Goal: Task Accomplishment & Management: Use online tool/utility

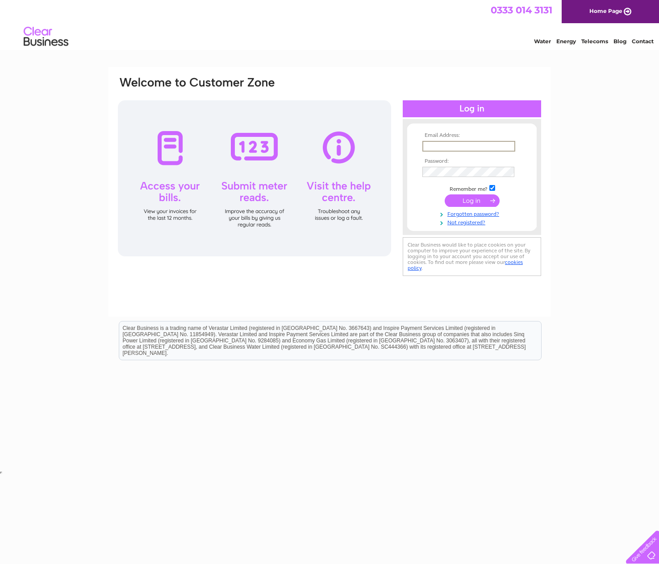
type input "ian@tetryon.co.uk"
click at [472, 200] on input "submit" at bounding box center [471, 200] width 55 height 12
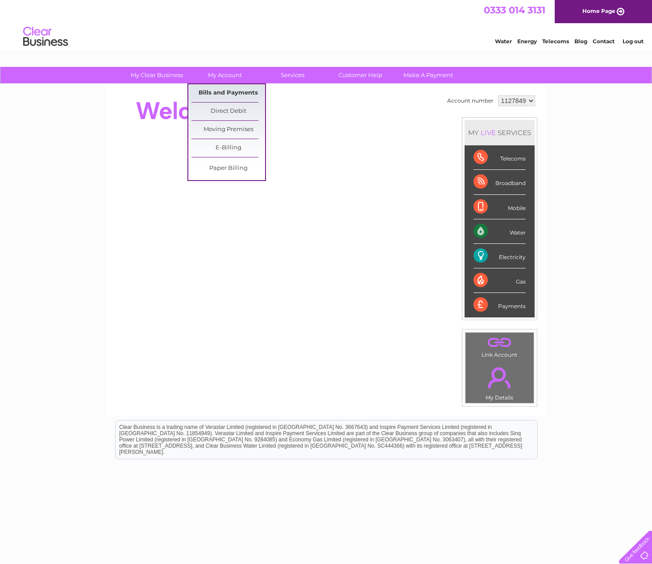
click at [229, 91] on link "Bills and Payments" at bounding box center [228, 93] width 74 height 18
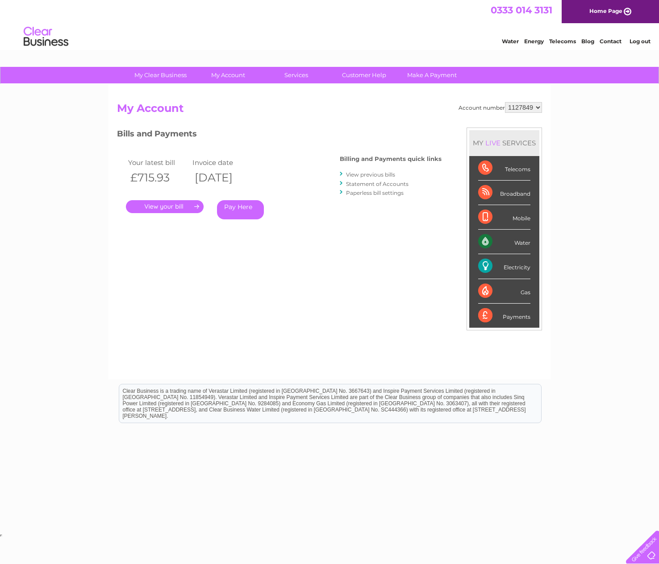
click at [170, 205] on link "." at bounding box center [165, 206] width 78 height 13
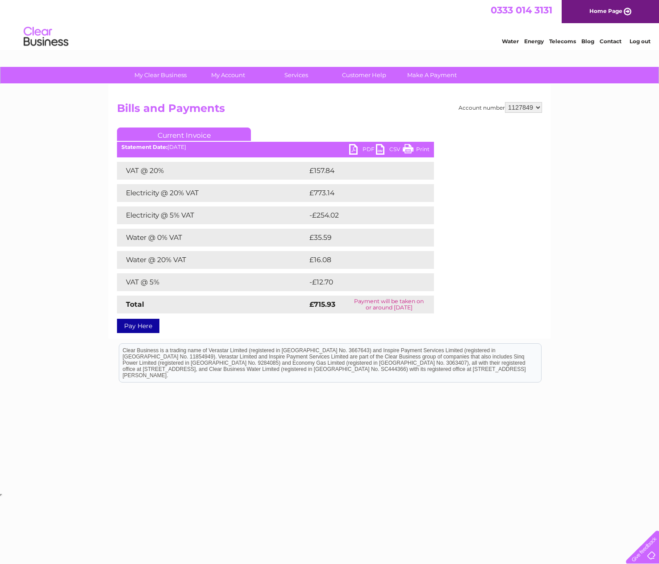
click at [360, 149] on link "PDF" at bounding box center [362, 150] width 27 height 13
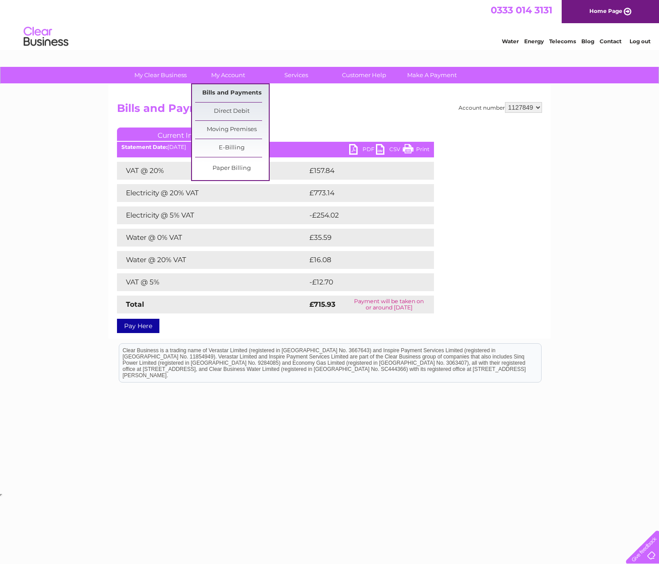
click at [225, 93] on link "Bills and Payments" at bounding box center [232, 93] width 74 height 18
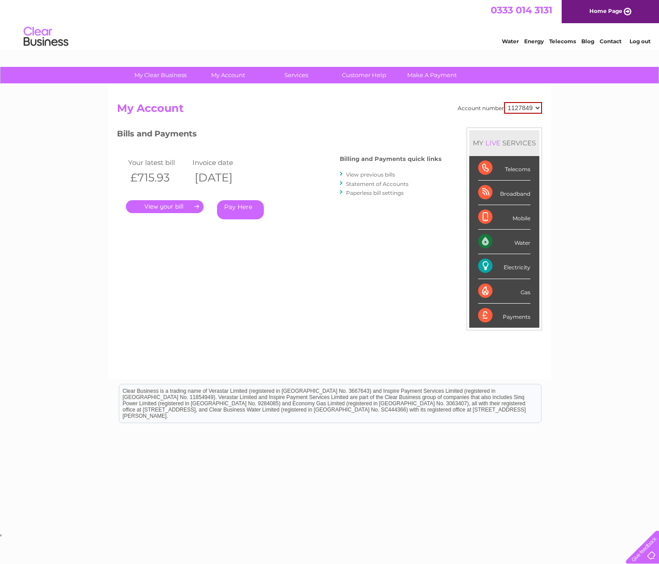
click at [373, 174] on link "View previous bills" at bounding box center [370, 174] width 49 height 7
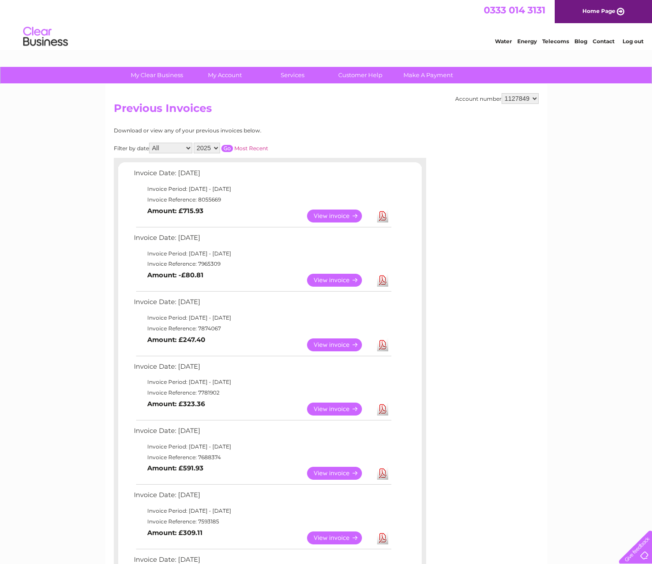
scroll to position [128, 0]
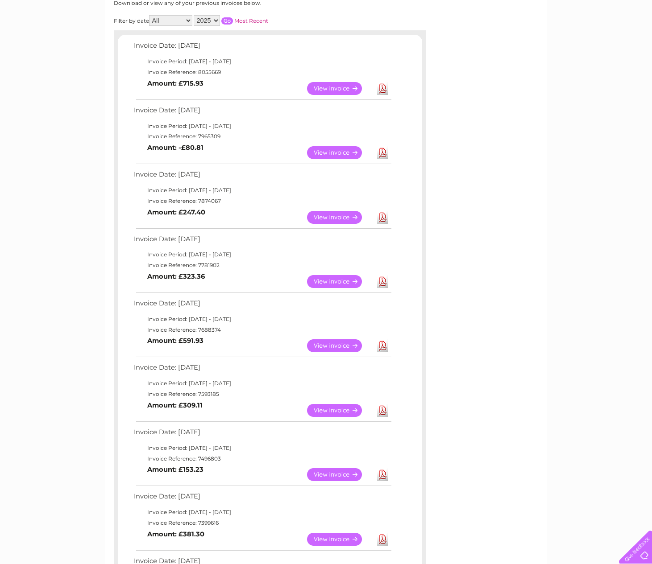
click at [191, 427] on td "Invoice Date: [DATE]" at bounding box center [262, 435] width 261 height 17
click at [322, 468] on link "View" at bounding box center [340, 474] width 66 height 13
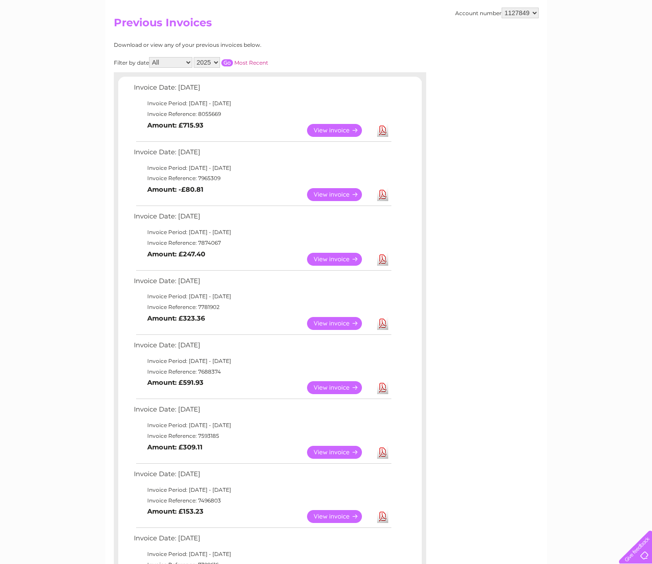
scroll to position [80, 0]
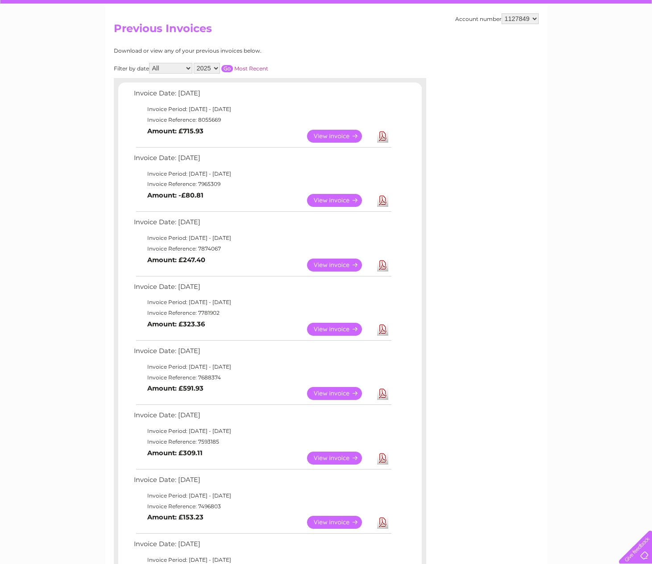
select select "2024"
click at [233, 66] on input "button" at bounding box center [227, 68] width 12 height 7
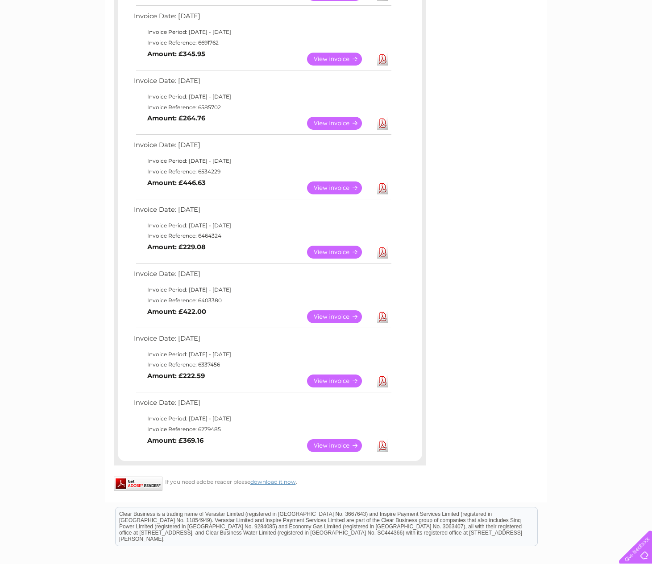
scroll to position [0, 0]
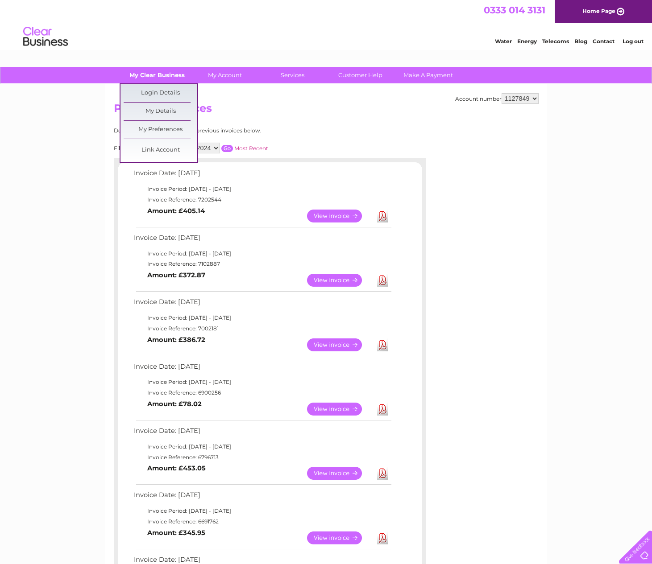
click at [156, 74] on link "My Clear Business" at bounding box center [157, 75] width 74 height 17
click at [212, 74] on link "My Account" at bounding box center [225, 75] width 74 height 17
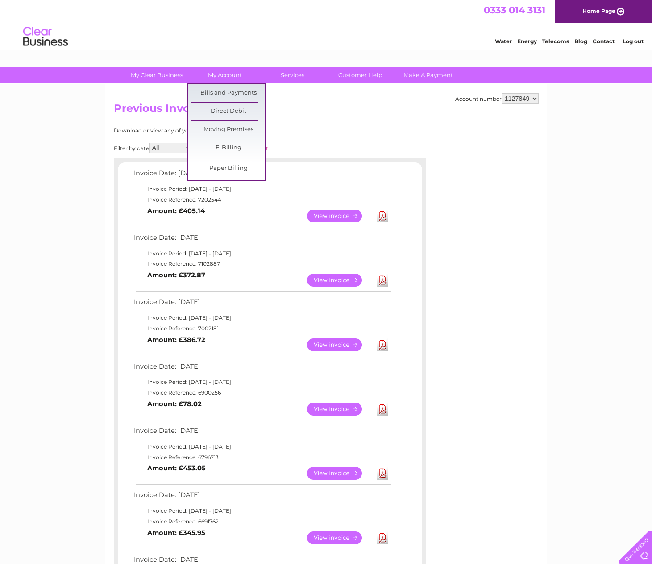
click at [160, 75] on link "My Clear Business" at bounding box center [157, 75] width 74 height 17
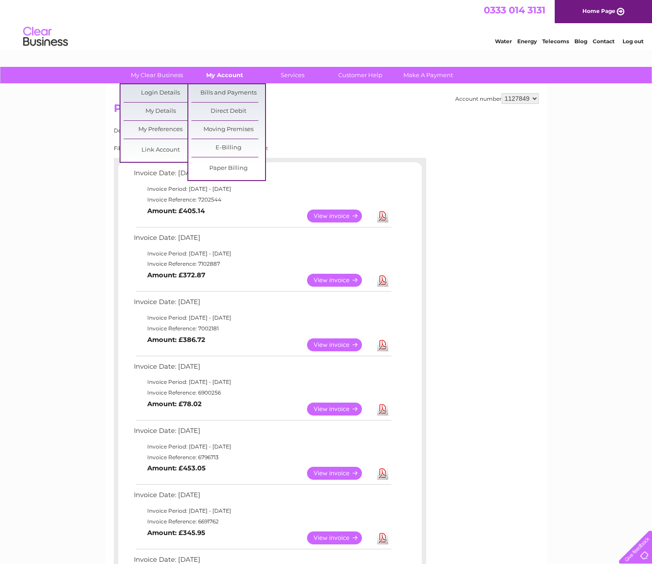
click at [213, 79] on link "My Account" at bounding box center [225, 75] width 74 height 17
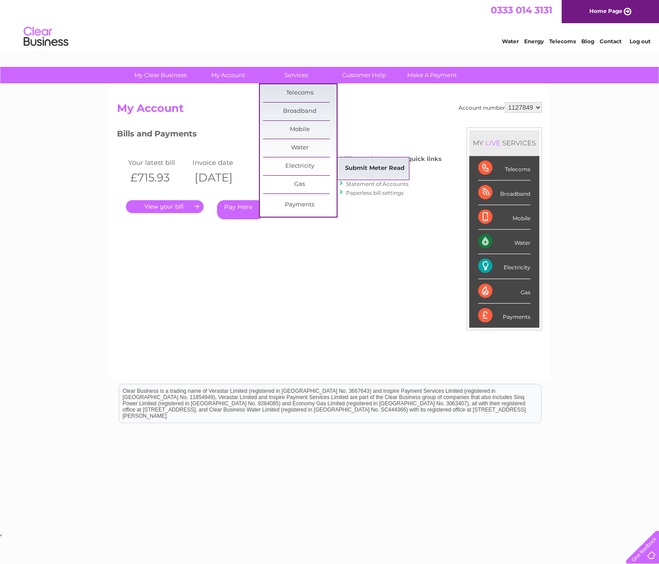
click at [359, 166] on link "Submit Meter Read" at bounding box center [375, 169] width 74 height 18
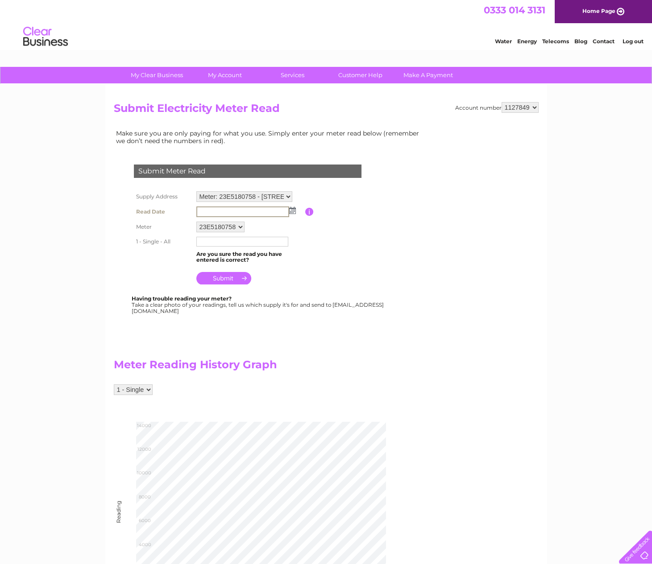
click at [216, 209] on input "text" at bounding box center [242, 212] width 93 height 11
click at [289, 207] on img at bounding box center [292, 210] width 7 height 7
click at [247, 249] on link "3" at bounding box center [247, 248] width 14 height 9
type input "2025/09/03"
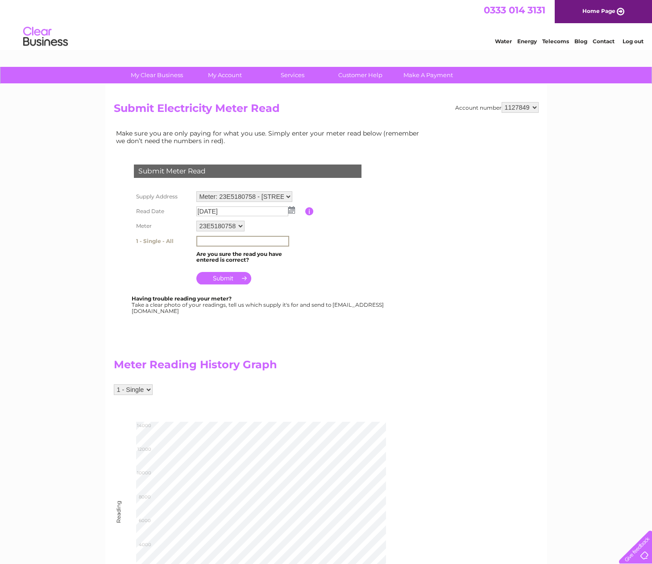
click at [210, 241] on input "text" at bounding box center [242, 241] width 93 height 11
type input "13284"
click at [208, 272] on input "submit" at bounding box center [223, 277] width 55 height 12
